Goal: Task Accomplishment & Management: Manage account settings

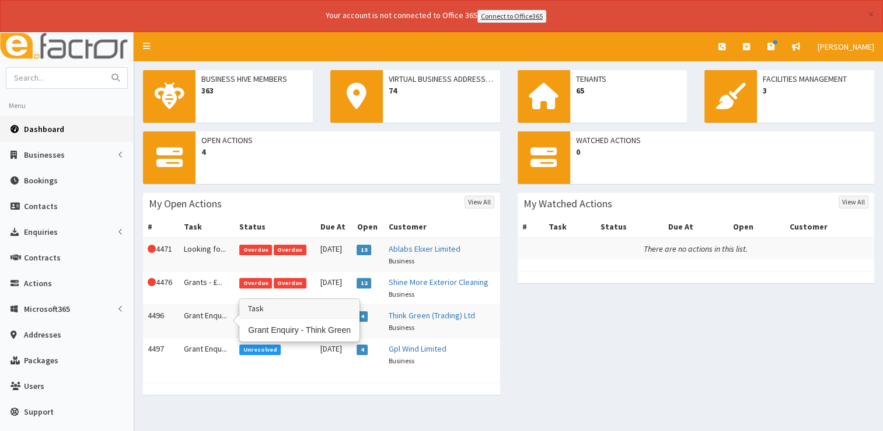
click at [209, 314] on td "Grant Enqu..." at bounding box center [207, 320] width 56 height 33
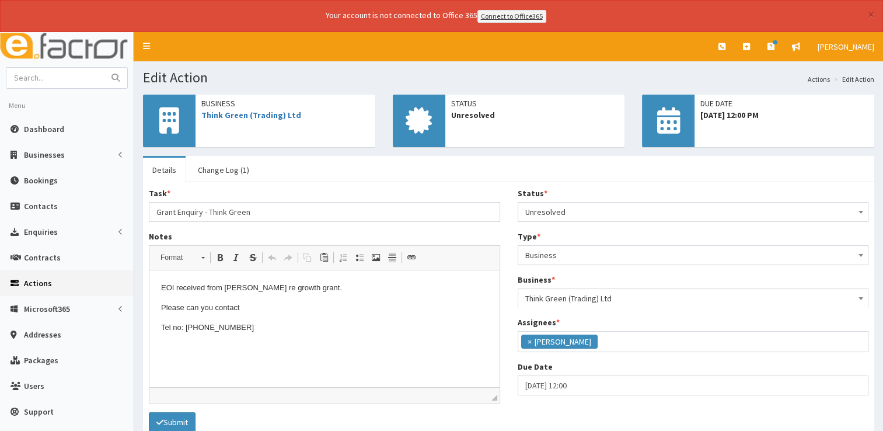
scroll to position [61, 0]
click at [232, 113] on link "Think Green (Trading) Ltd" at bounding box center [251, 115] width 100 height 11
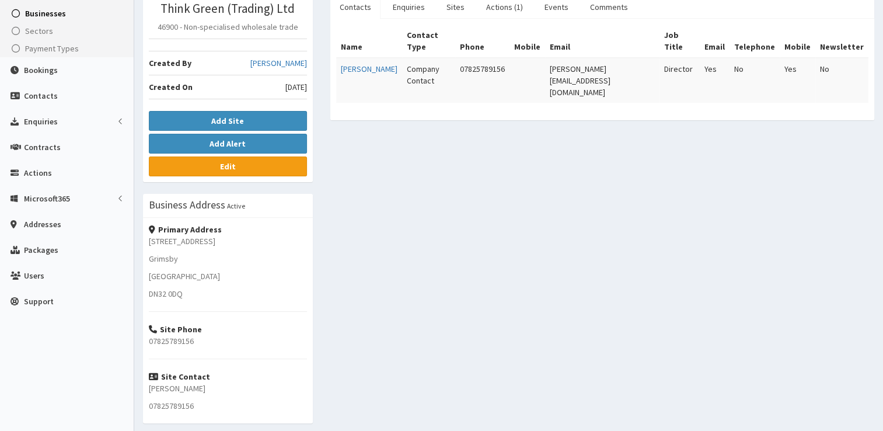
scroll to position [163, 0]
click at [507, 8] on link "Actions (1)" at bounding box center [504, 6] width 55 height 25
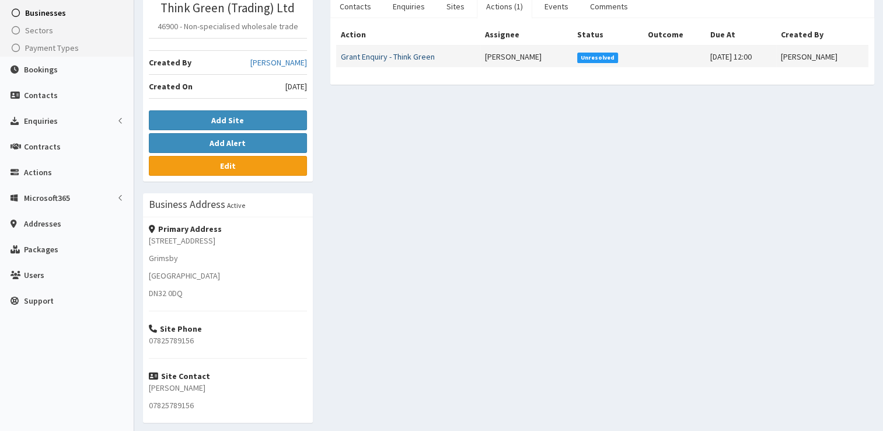
click at [411, 51] on link "Grant Enquiry - Think Green" at bounding box center [388, 56] width 94 height 11
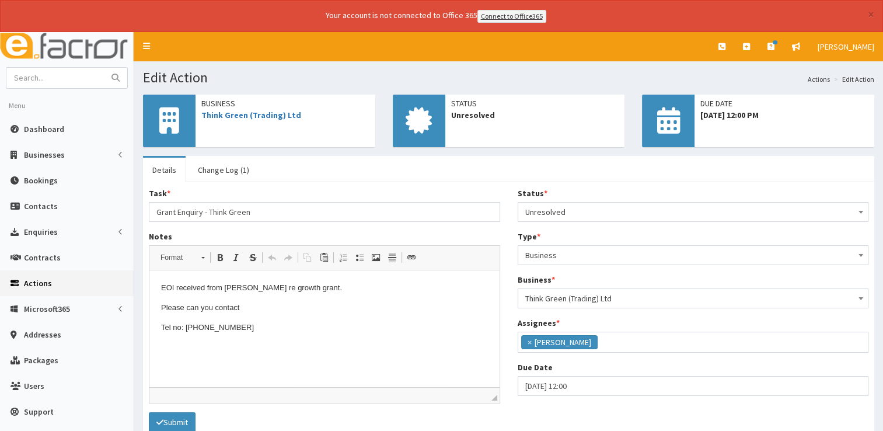
scroll to position [61, 0]
click at [253, 325] on p "Tel no: [PHONE_NUMBER]" at bounding box center [324, 327] width 327 height 12
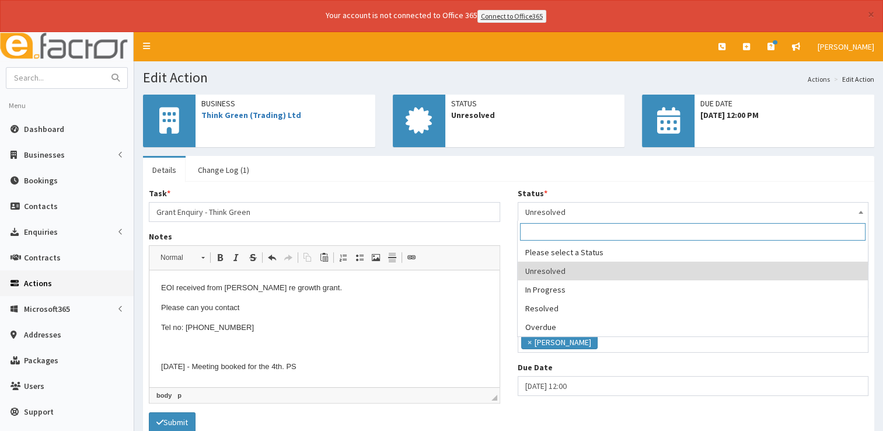
click at [579, 207] on span "Unresolved" at bounding box center [693, 212] width 336 height 16
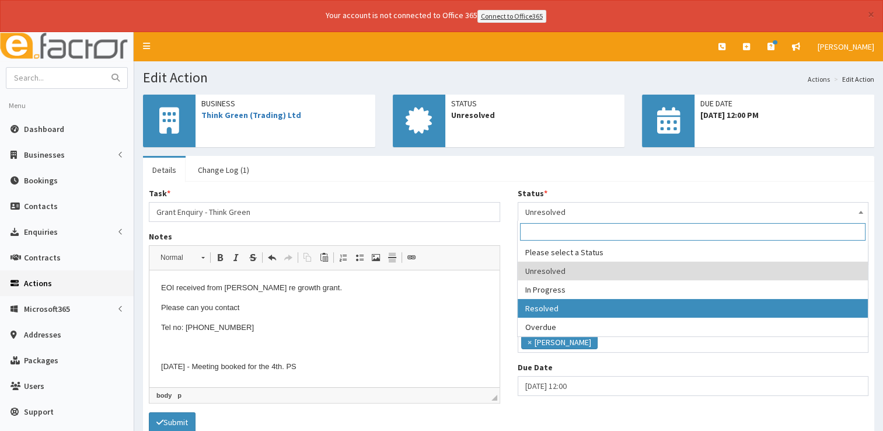
select select "3"
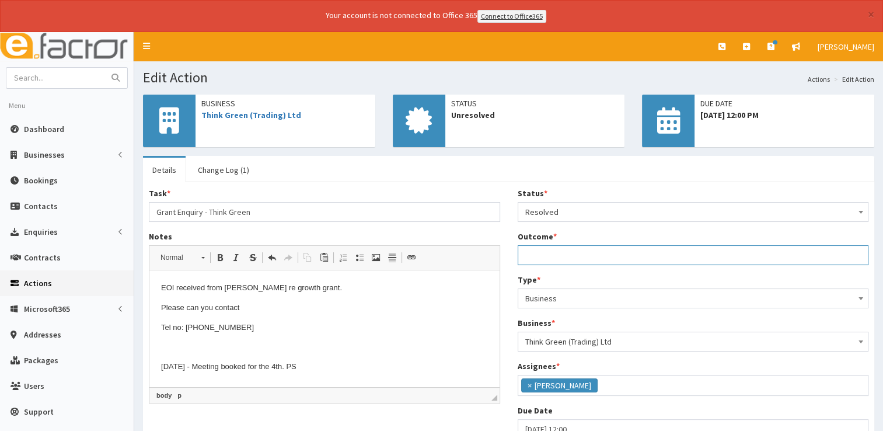
click at [548, 259] on input "Outcome *" at bounding box center [693, 255] width 351 height 20
type input "See notes."
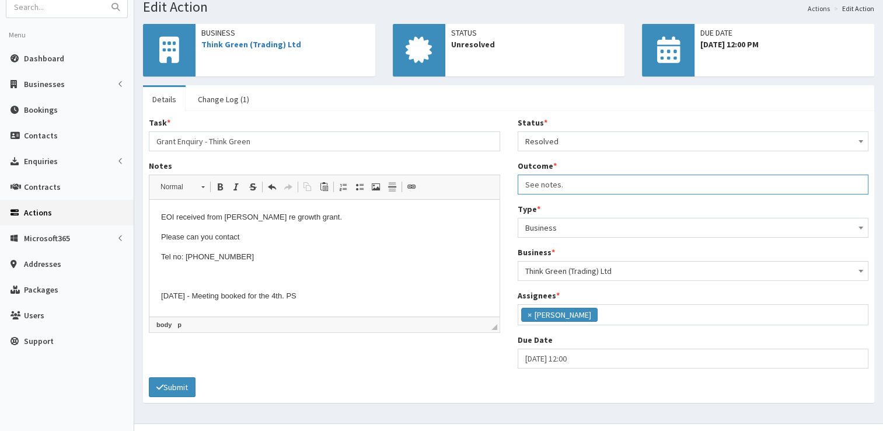
scroll to position [82, 0]
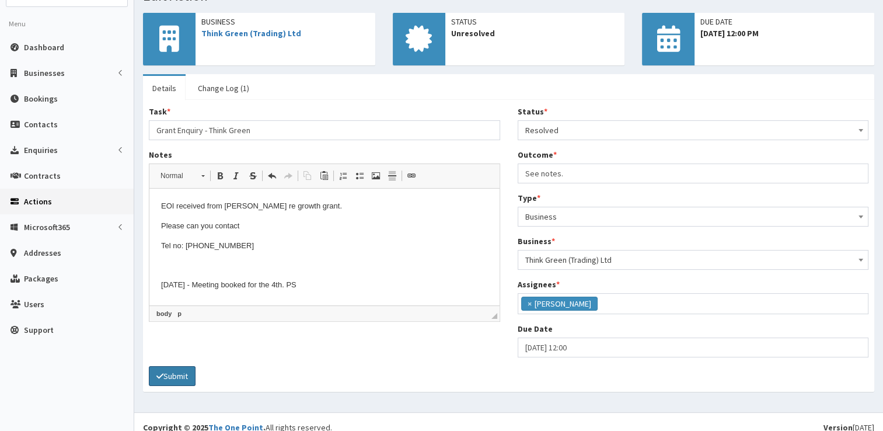
click at [190, 373] on button "Submit" at bounding box center [172, 376] width 47 height 20
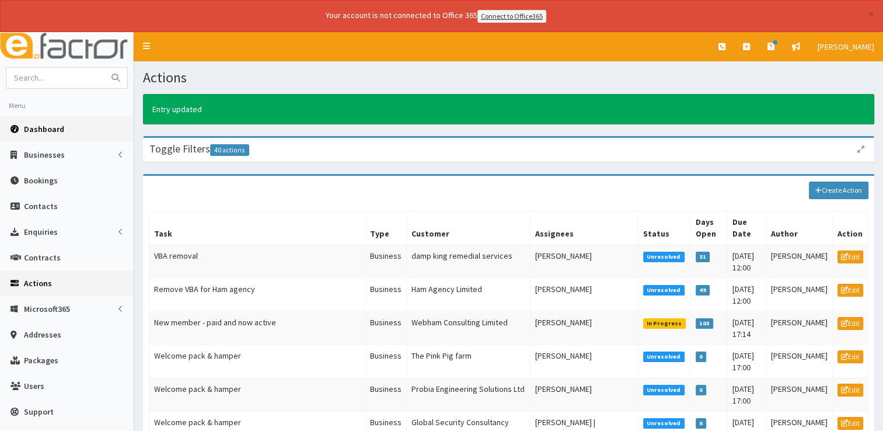
click at [43, 132] on span "Dashboard" at bounding box center [44, 129] width 40 height 11
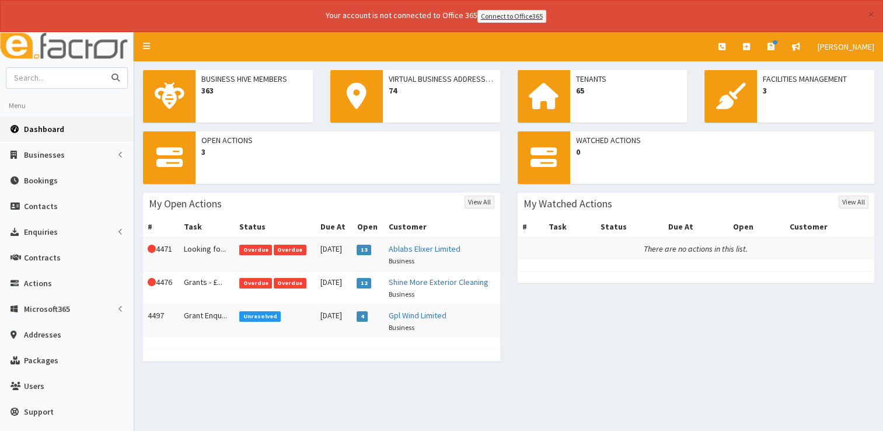
click at [50, 78] on input "text" at bounding box center [55, 78] width 98 height 20
type input "asset"
click at [104, 68] on button "submit" at bounding box center [115, 78] width 23 height 20
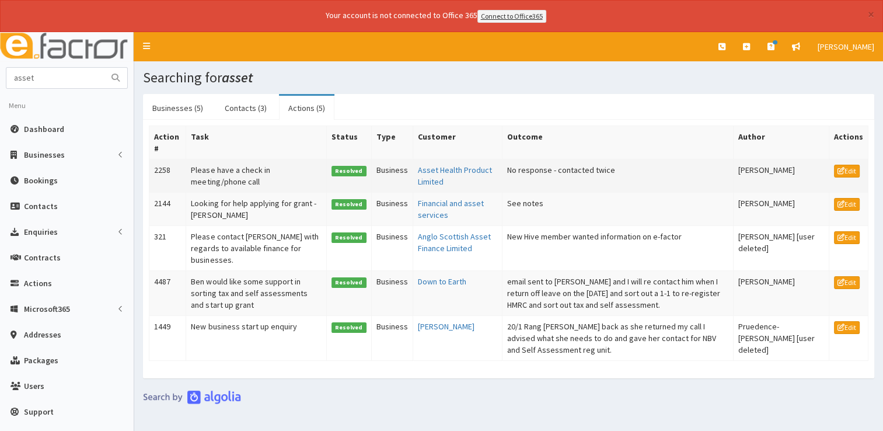
click at [218, 169] on td "Please have a check in meeting/phone call" at bounding box center [256, 175] width 141 height 33
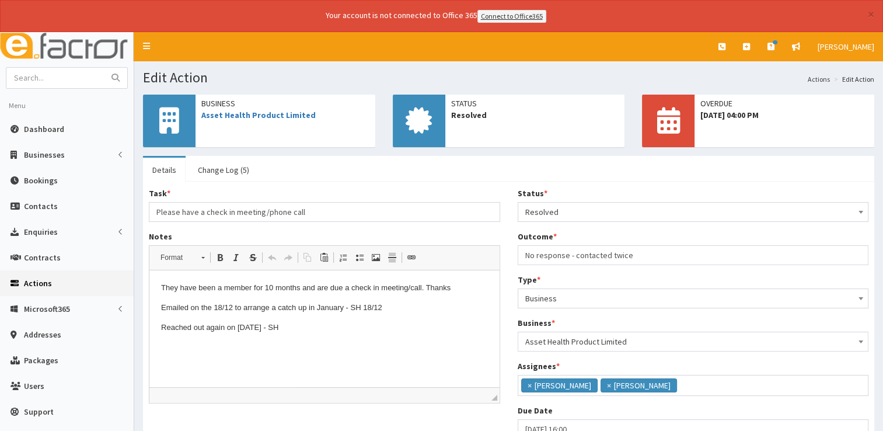
scroll to position [83, 0]
click at [254, 113] on link "Asset Health Product Limited" at bounding box center [258, 115] width 114 height 11
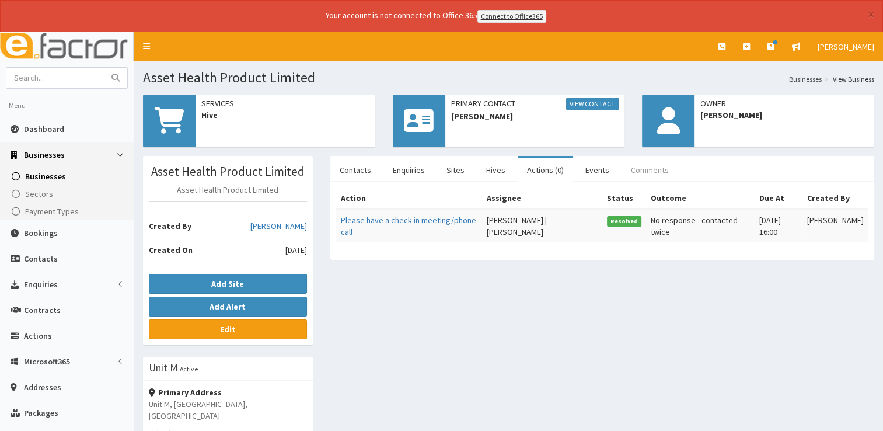
click at [635, 166] on link "Comments" at bounding box center [649, 170] width 57 height 25
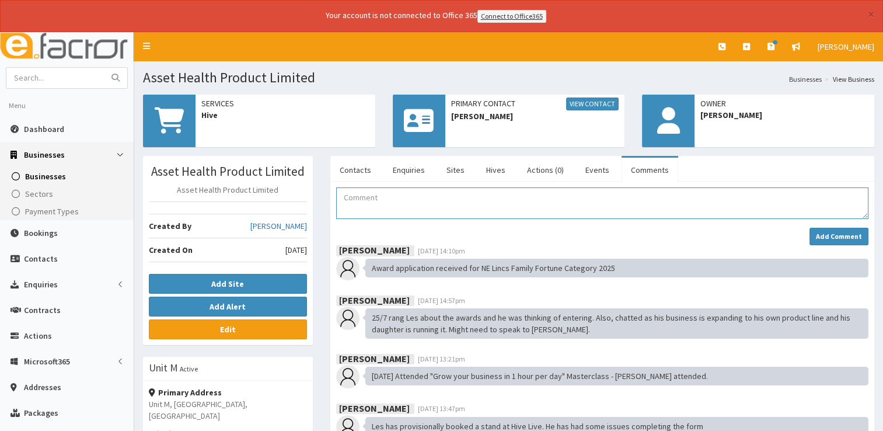
click at [450, 209] on textarea "Comment" at bounding box center [602, 203] width 532 height 32
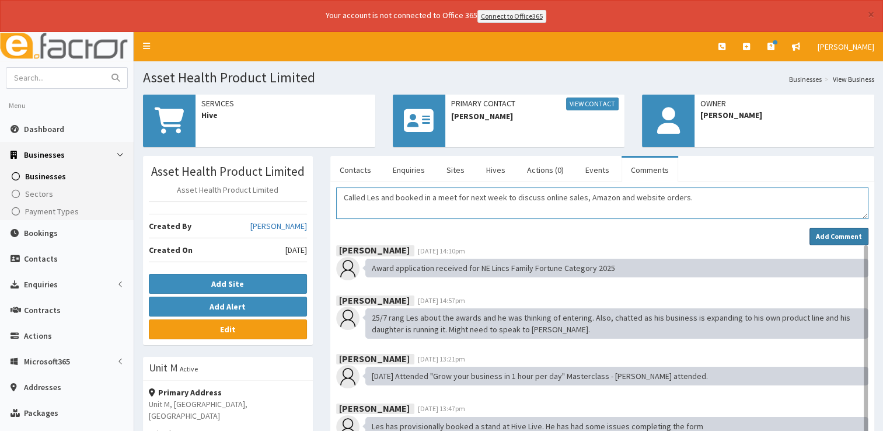
type textarea "Called Les and booked in a meet for next week to discuss online sales, Amazon a…"
click at [831, 237] on strong "Add Comment" at bounding box center [839, 236] width 46 height 9
